Goal: Transaction & Acquisition: Subscribe to service/newsletter

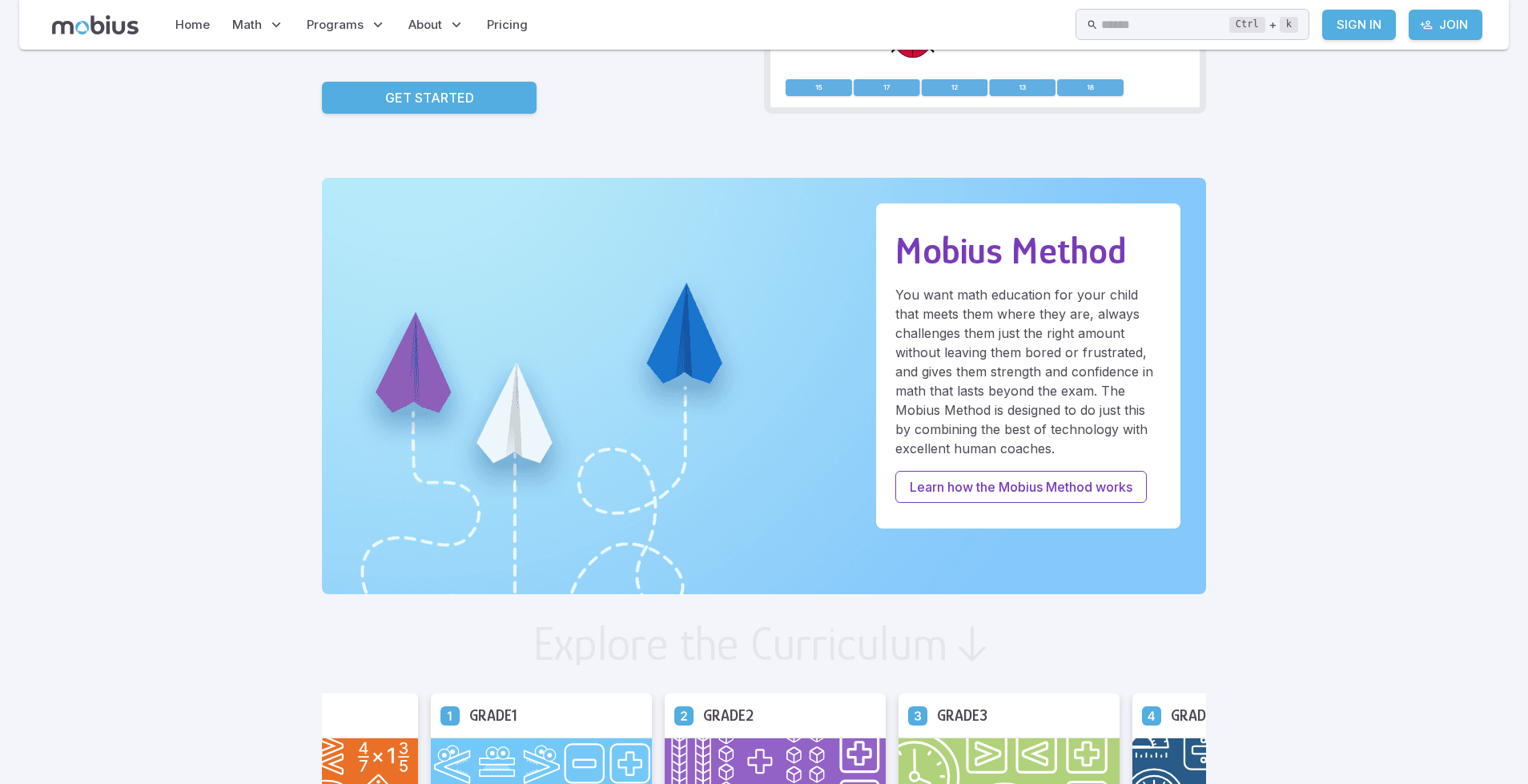
click at [448, 94] on p "Get Started" at bounding box center [430, 97] width 89 height 19
